Goal: Information Seeking & Learning: Learn about a topic

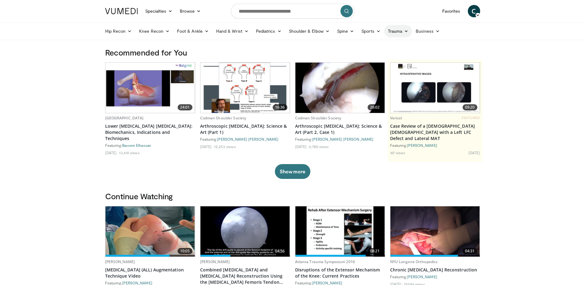
click at [402, 32] on link "Trauma" at bounding box center [398, 31] width 28 height 12
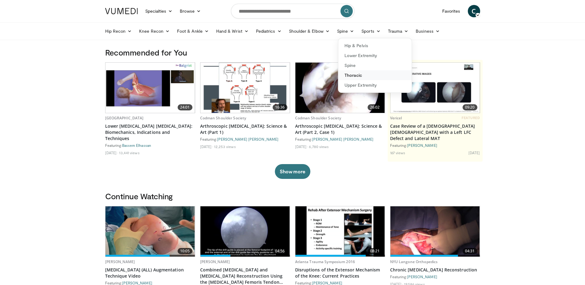
click at [351, 75] on link "Thoracic" at bounding box center [374, 75] width 73 height 10
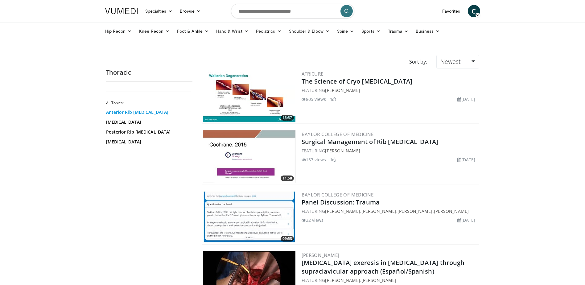
click at [134, 112] on link "Anterior Rib [MEDICAL_DATA]" at bounding box center [147, 112] width 83 height 6
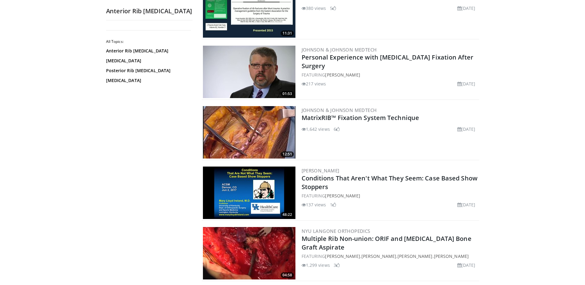
scroll to position [291, 0]
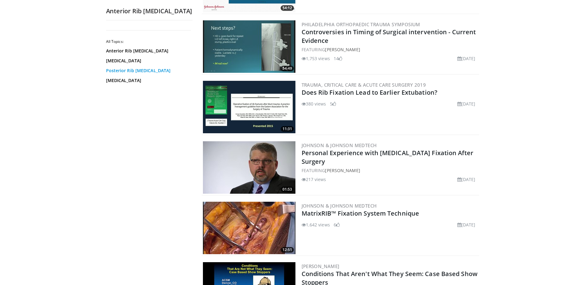
click at [122, 69] on link "Posterior Rib [MEDICAL_DATA]" at bounding box center [147, 71] width 83 height 6
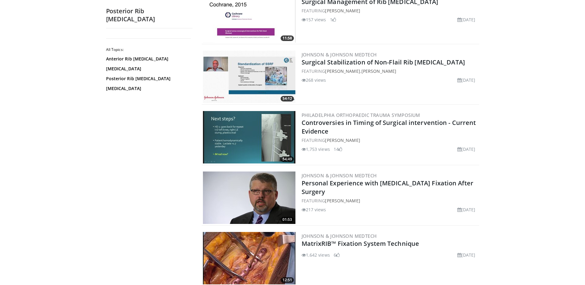
scroll to position [79, 0]
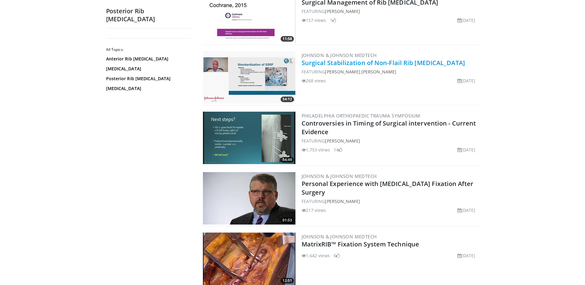
click at [334, 63] on link "Surgical Stabilization of Non-Flail Rib [MEDICAL_DATA]" at bounding box center [382, 63] width 163 height 8
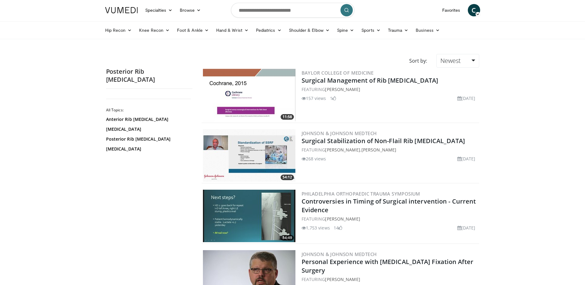
scroll to position [0, 0]
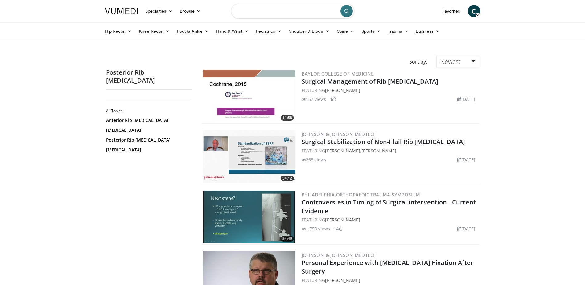
click at [264, 12] on input "Search topics, interventions" at bounding box center [292, 11] width 123 height 15
type input "**********"
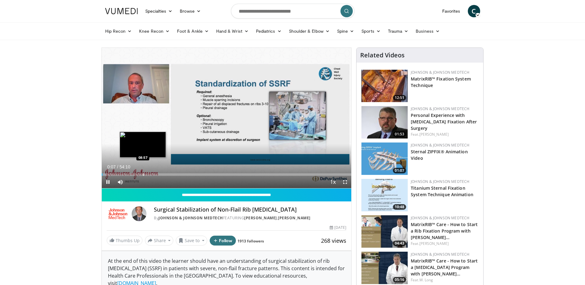
click at [143, 174] on div "Progress Bar" at bounding box center [143, 174] width 1 height 2
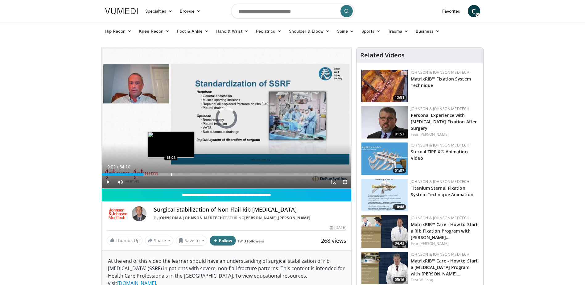
click at [171, 175] on div "Progress Bar" at bounding box center [171, 174] width 1 height 2
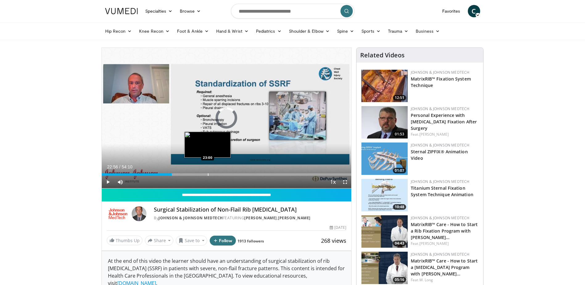
click at [208, 175] on div "Progress Bar" at bounding box center [208, 174] width 1 height 2
click at [191, 173] on div "Loaded : 44.22% 19:27 19:27" at bounding box center [227, 173] width 250 height 6
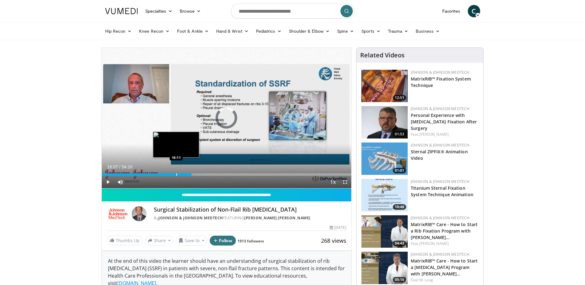
click at [176, 173] on div "19:28" at bounding box center [147, 174] width 90 height 2
click at [195, 174] on div "Progress Bar" at bounding box center [195, 174] width 1 height 2
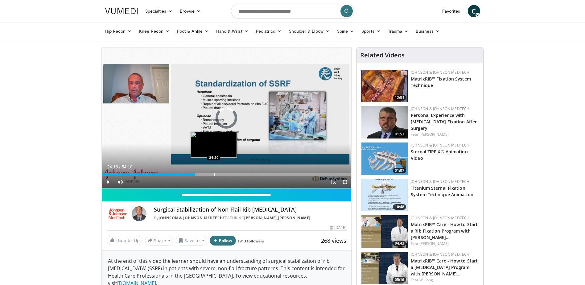
click at [214, 174] on div "Progress Bar" at bounding box center [214, 174] width 1 height 2
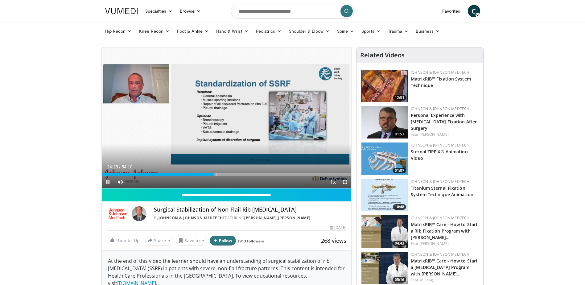
click at [230, 176] on div "Current Time 24:25 / Duration 54:10 Pause Skip Backward Skip Forward Mute 60% L…" at bounding box center [227, 182] width 250 height 12
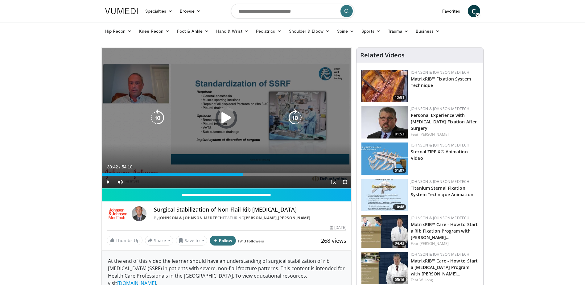
click at [243, 173] on div "Loaded : 46.99% 30:42 30:42" at bounding box center [227, 173] width 250 height 6
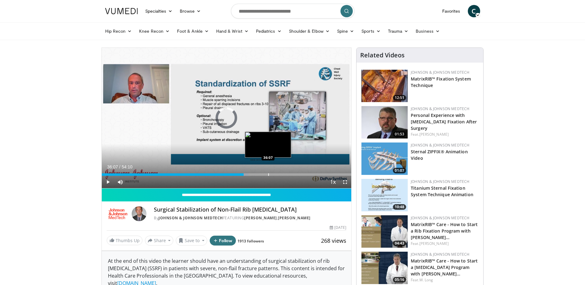
click at [268, 171] on div "Loaded : 58.81% 36:07 36:07" at bounding box center [227, 173] width 250 height 6
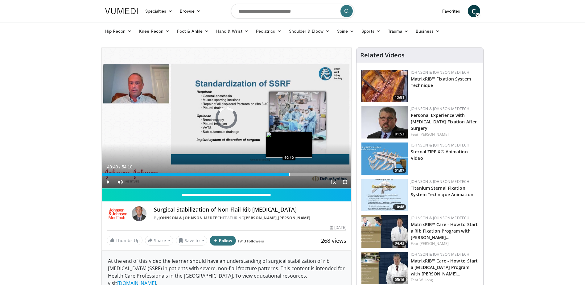
click at [289, 174] on div "Progress Bar" at bounding box center [289, 174] width 1 height 2
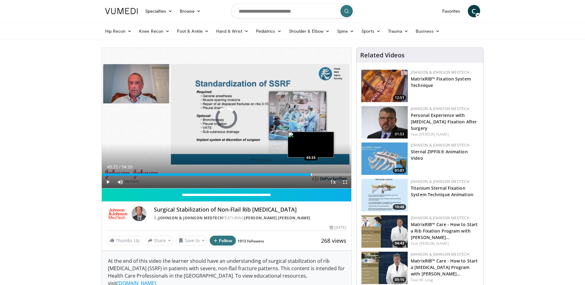
click at [311, 174] on div "Progress Bar" at bounding box center [311, 174] width 1 height 2
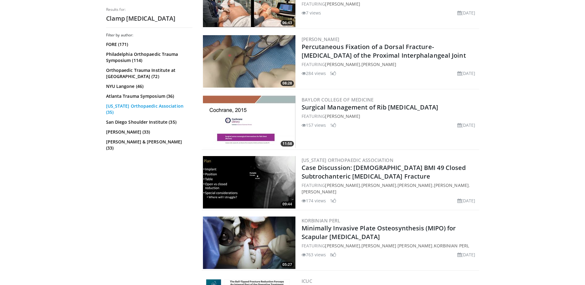
scroll to position [62, 0]
